Goal: Information Seeking & Learning: Learn about a topic

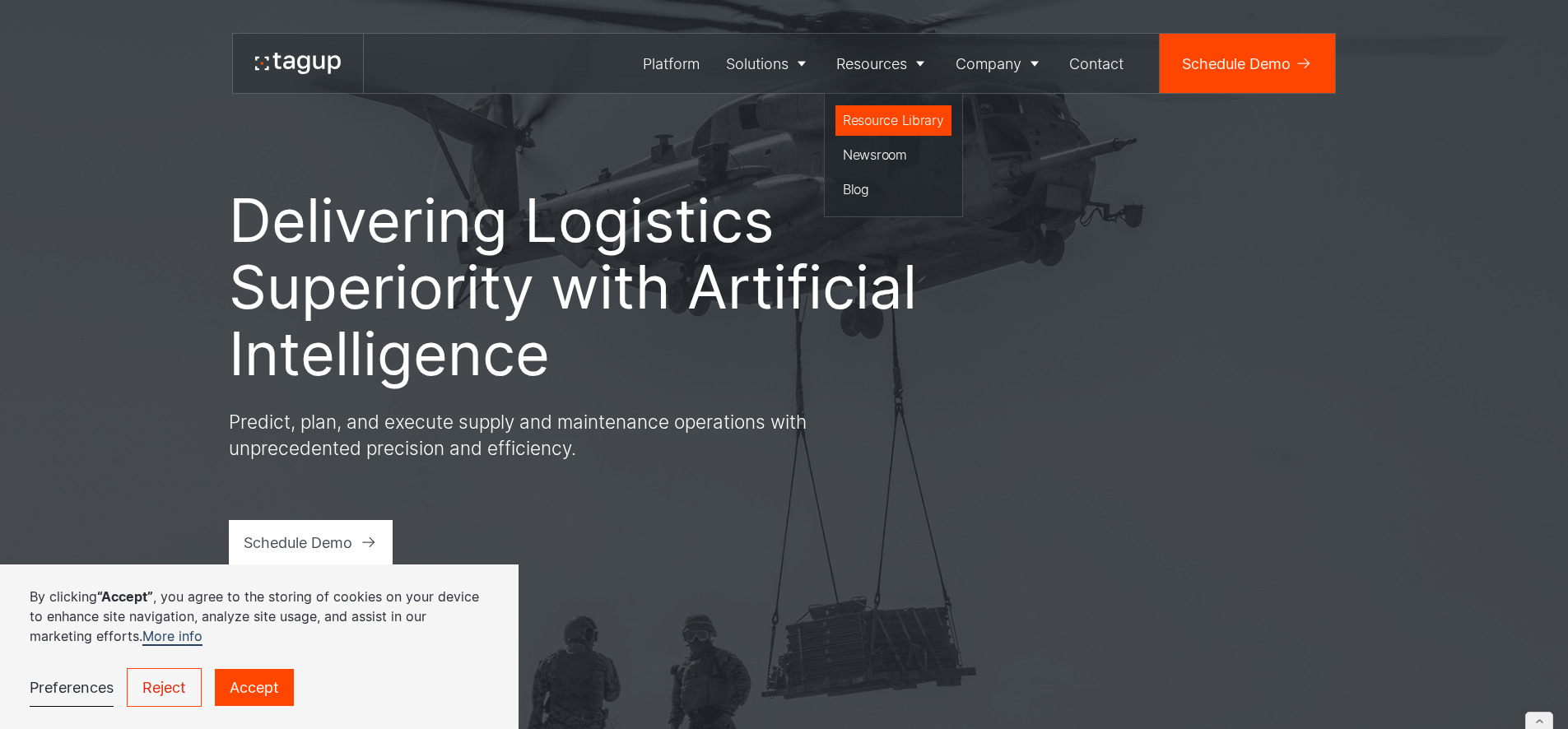
click at [895, 118] on div "Resource Library" at bounding box center [893, 120] width 102 height 20
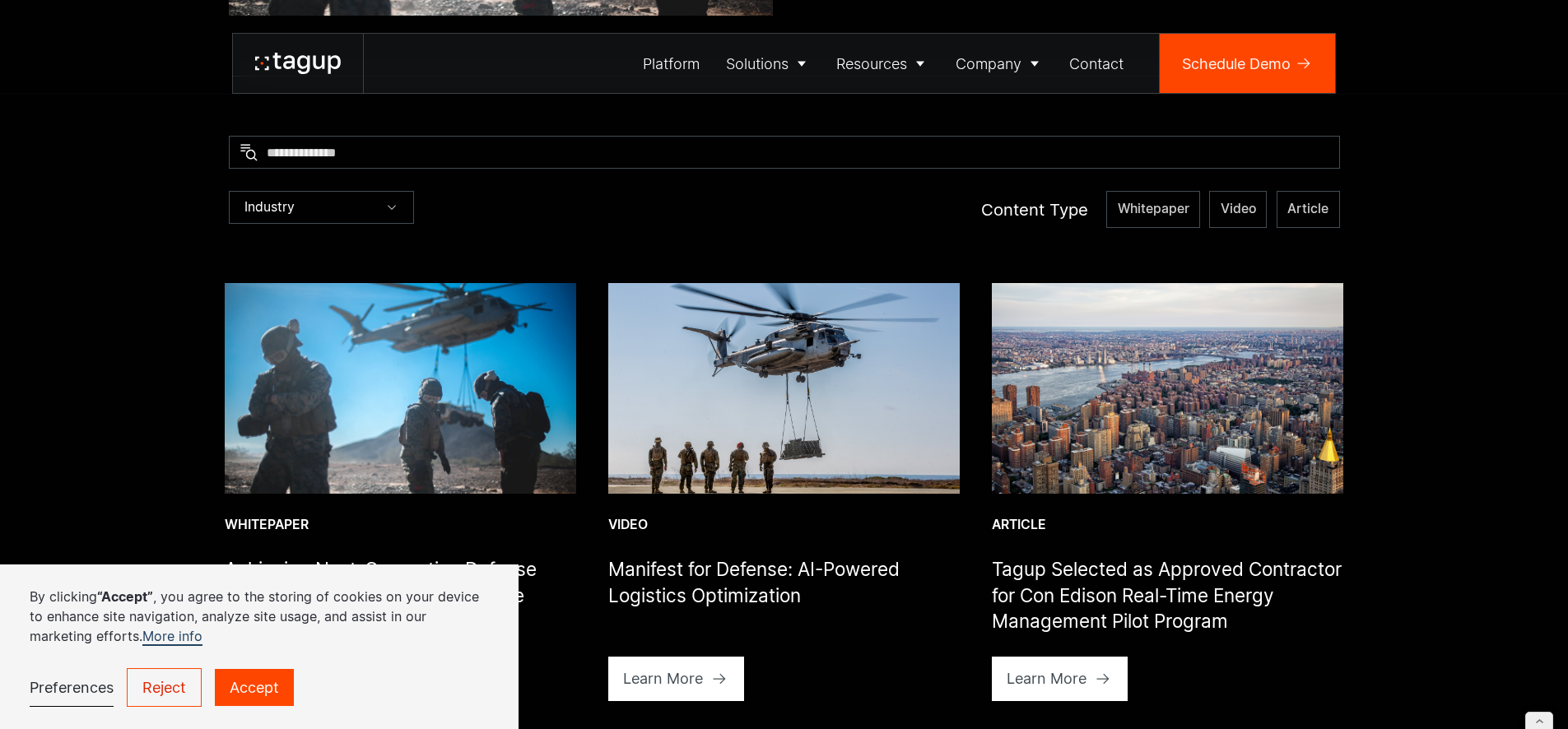
scroll to position [452, 0]
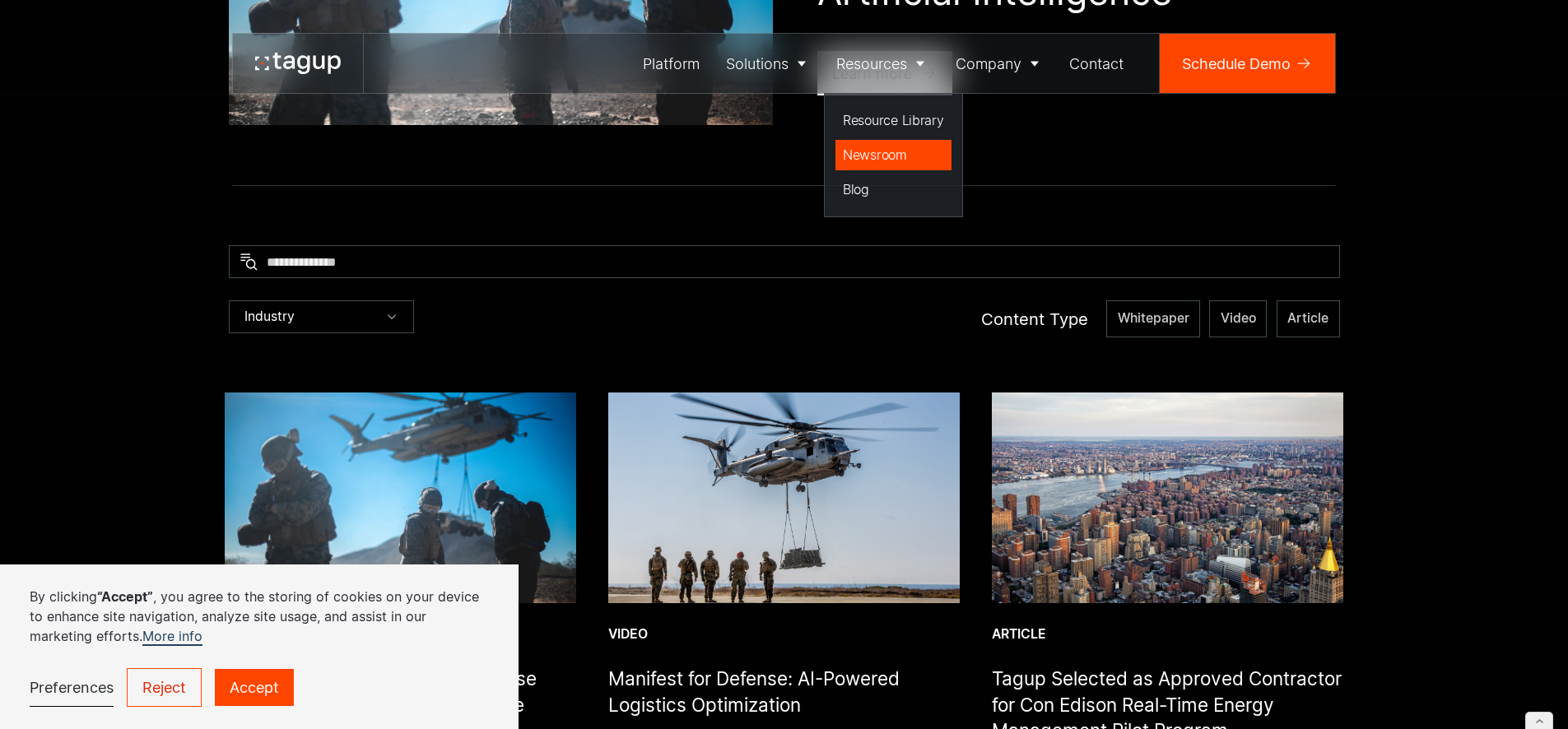
click at [870, 151] on div "Newsroom" at bounding box center [893, 155] width 102 height 20
